Goal: Task Accomplishment & Management: Manage account settings

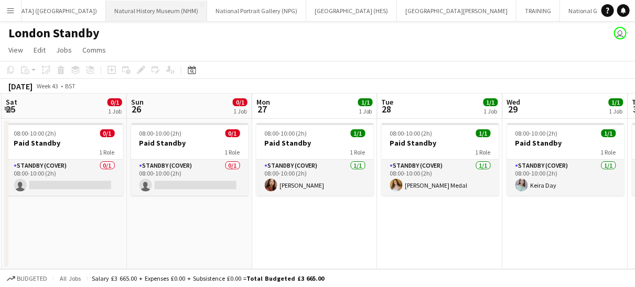
scroll to position [0, 217]
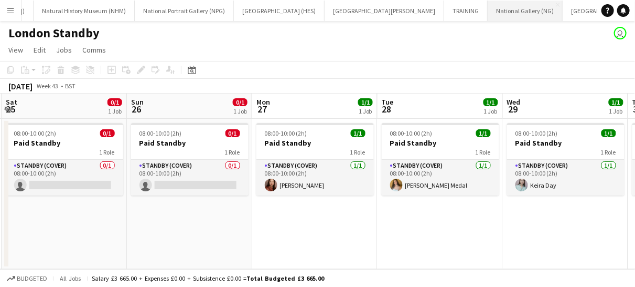
click at [488, 10] on button "National Gallery (NG) Close" at bounding box center [525, 11] width 75 height 20
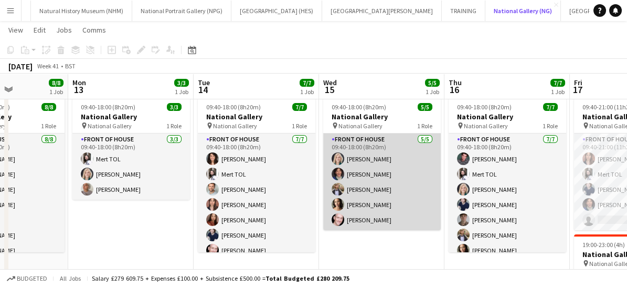
scroll to position [26, 0]
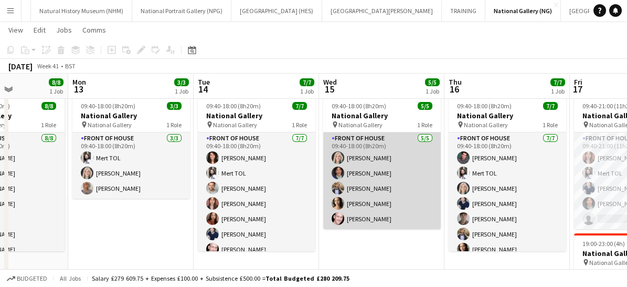
click at [379, 185] on app-card-role "Front of House [DATE] 09:40-18:00 (8h20m) [PERSON_NAME] [PERSON_NAME] [PERSON_N…" at bounding box center [382, 180] width 118 height 97
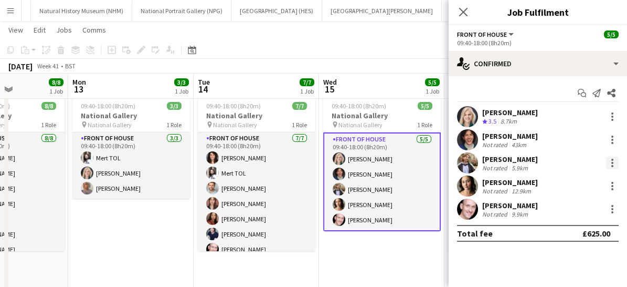
click at [613, 163] on div at bounding box center [612, 163] width 2 height 2
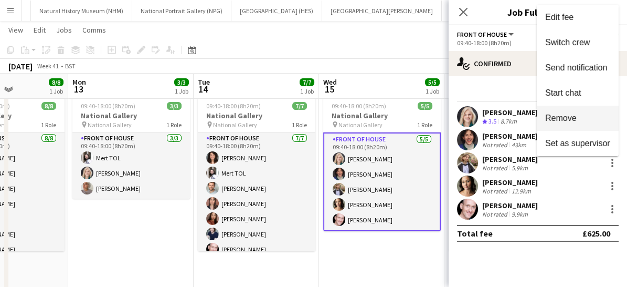
click at [562, 120] on span "Remove" at bounding box center [560, 117] width 31 height 9
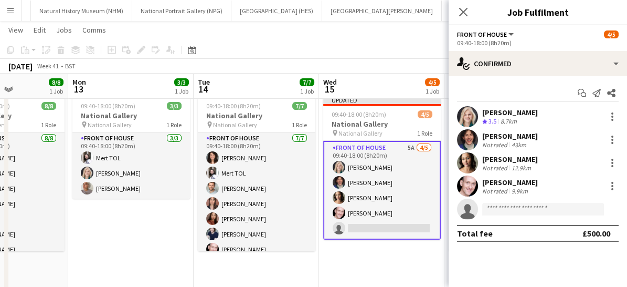
click at [414, 209] on app-card-role "Front of House 5A [DATE] 09:40-18:00 (8h20m) [PERSON_NAME] [PERSON_NAME] [PERSO…" at bounding box center [382, 190] width 118 height 99
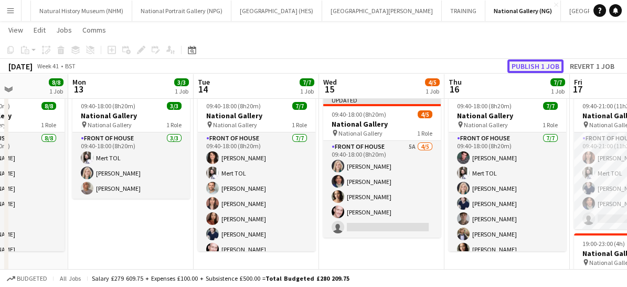
click at [526, 67] on button "Publish 1 job" at bounding box center [535, 66] width 56 height 14
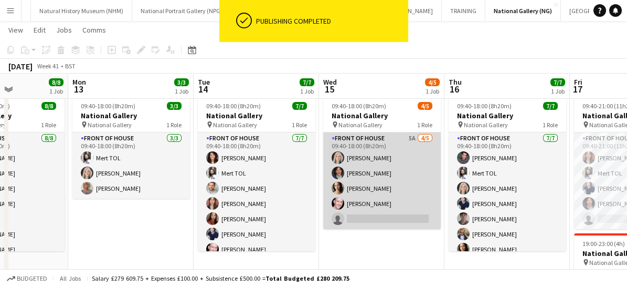
click at [416, 197] on app-card-role "Front of House 5A [DATE] 09:40-18:00 (8h20m) [PERSON_NAME] [PERSON_NAME] [PERSO…" at bounding box center [382, 180] width 118 height 97
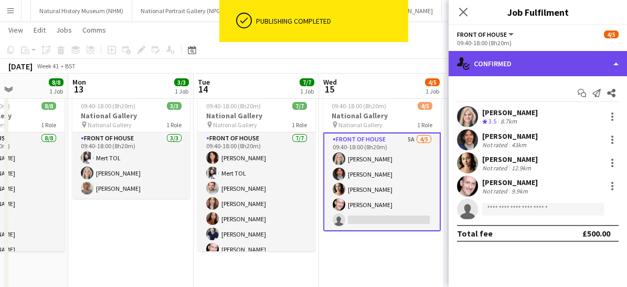
click at [522, 70] on div "single-neutral-actions-check-2 Confirmed" at bounding box center [538, 63] width 178 height 25
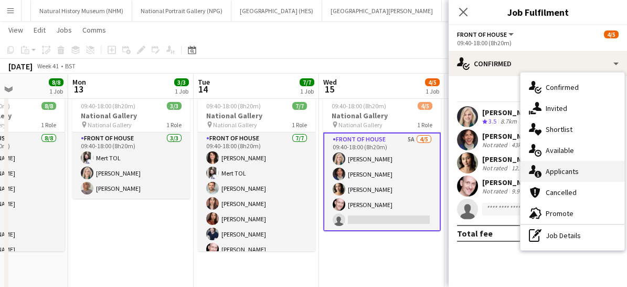
click at [551, 179] on div "single-neutral-actions-information Applicants" at bounding box center [573, 171] width 104 height 21
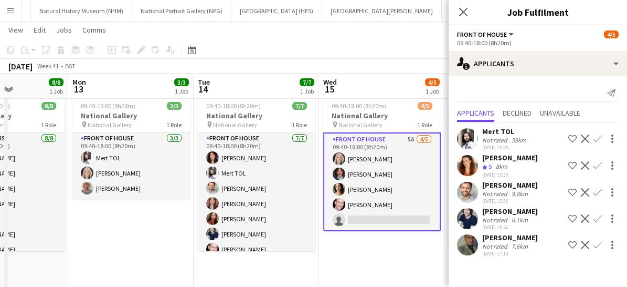
click at [598, 165] on app-icon "Confirm" at bounding box center [597, 165] width 8 height 8
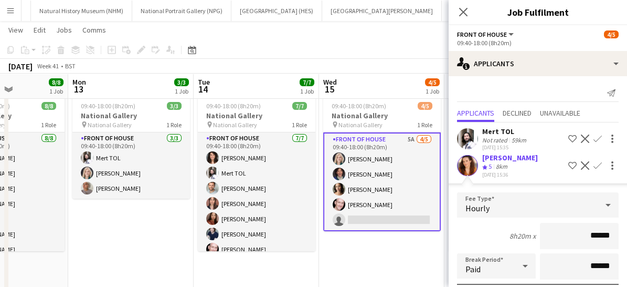
scroll to position [143, 0]
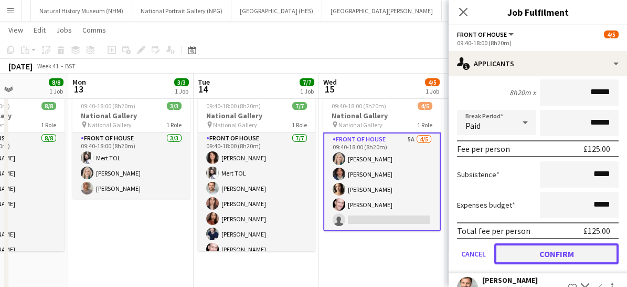
click at [546, 256] on button "Confirm" at bounding box center [556, 253] width 124 height 21
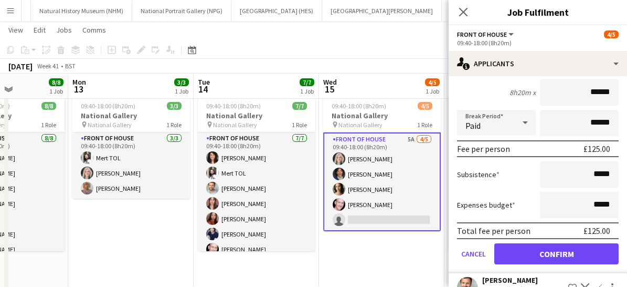
scroll to position [0, 0]
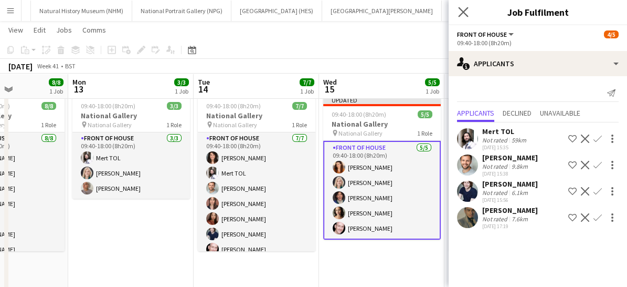
click at [462, 17] on app-icon "Close pop-in" at bounding box center [463, 12] width 15 height 15
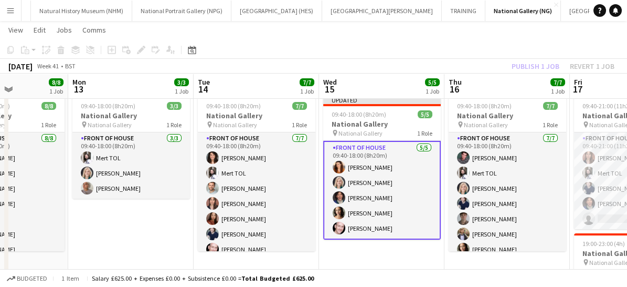
click at [429, 203] on app-card-role "Front of House [DATE] 09:40-18:00 (8h20m) [PERSON_NAME] [PERSON_NAME] [PERSON_N…" at bounding box center [382, 190] width 118 height 99
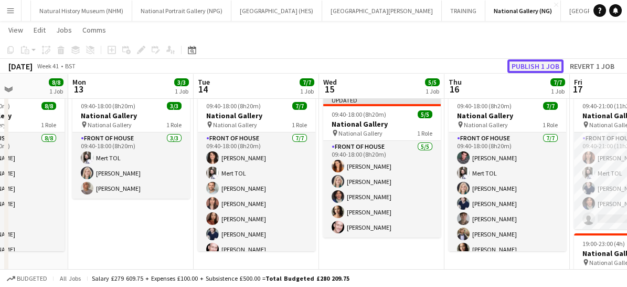
click at [536, 67] on button "Publish 1 job" at bounding box center [535, 66] width 56 height 14
